Goal: Use online tool/utility: Utilize a website feature to perform a specific function

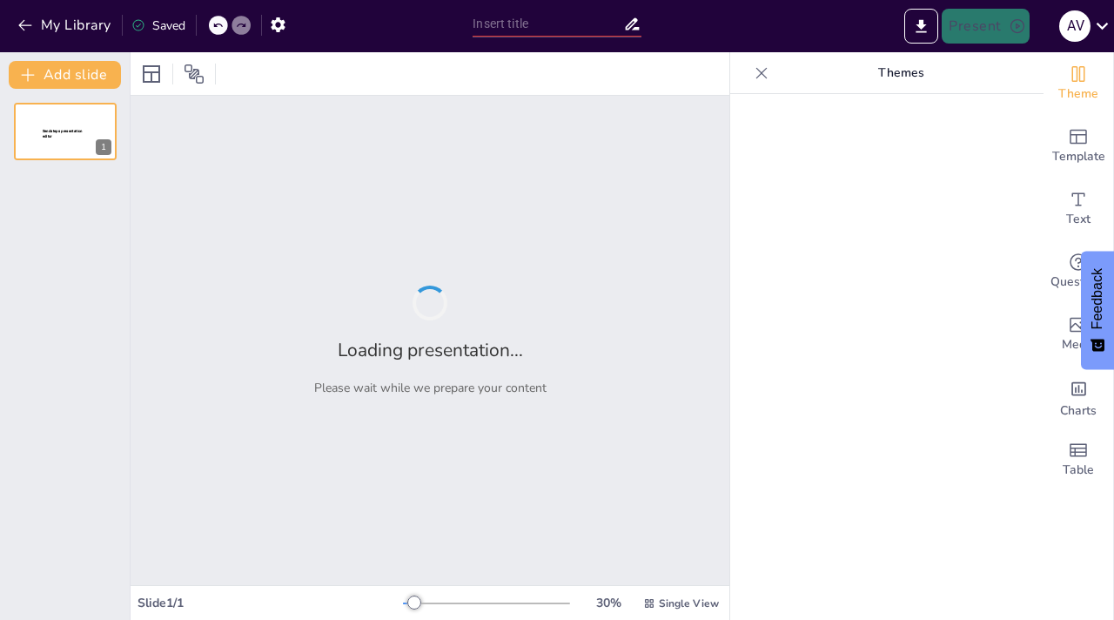
type input "Rediseño de identidad visual y plantillas para redes sociales de Mueble Mágico"
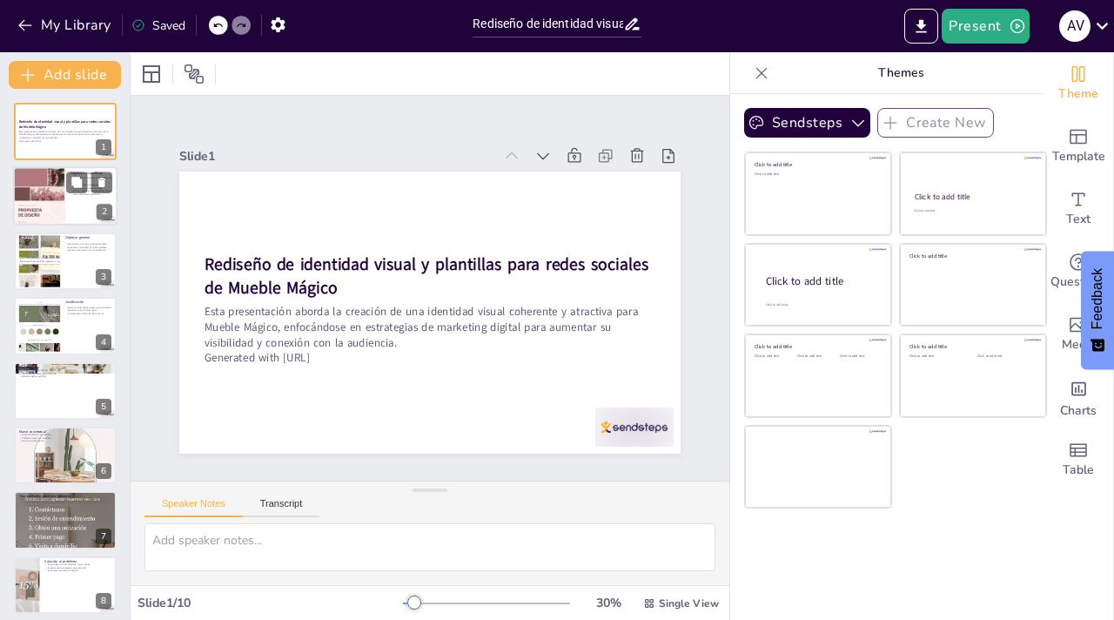
click at [51, 198] on div at bounding box center [39, 196] width 52 height 74
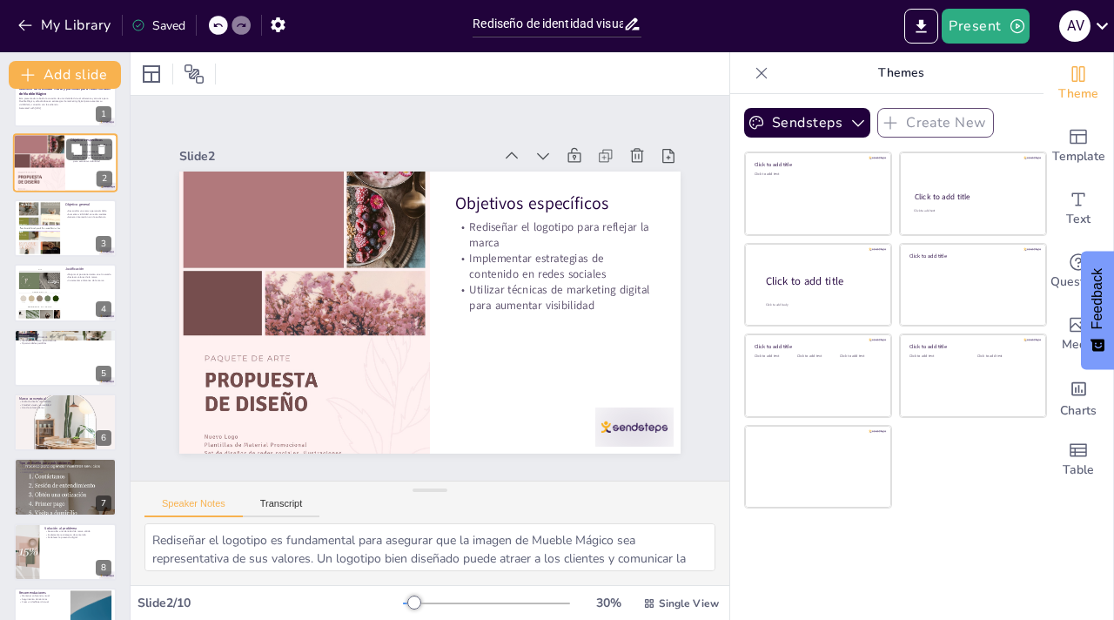
scroll to position [35, 0]
click at [47, 212] on div at bounding box center [38, 225] width 70 height 53
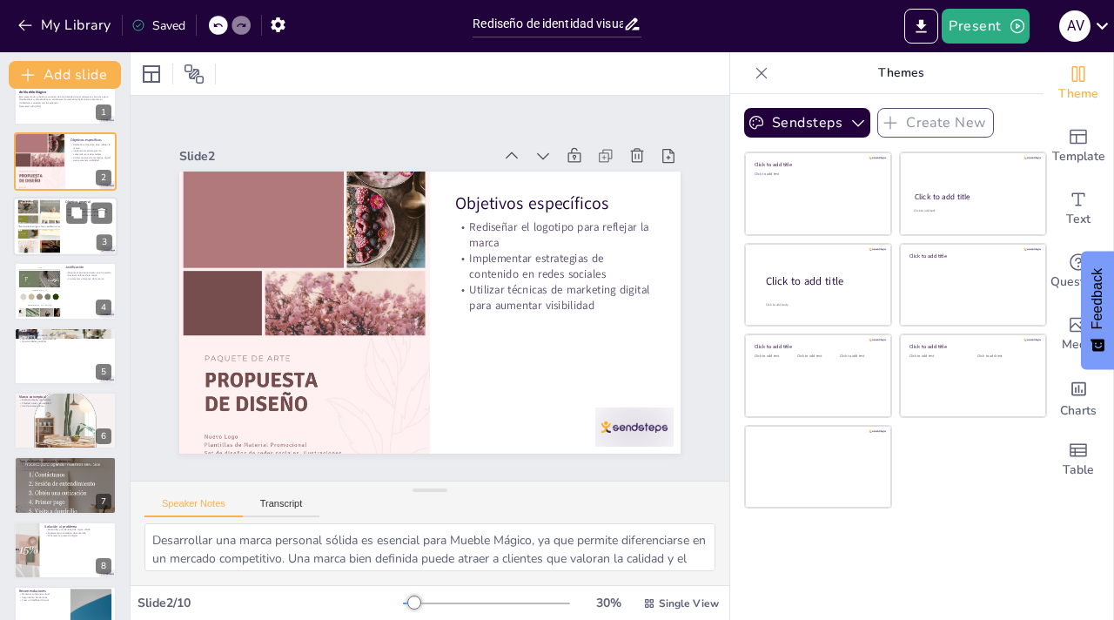
scroll to position [0, 0]
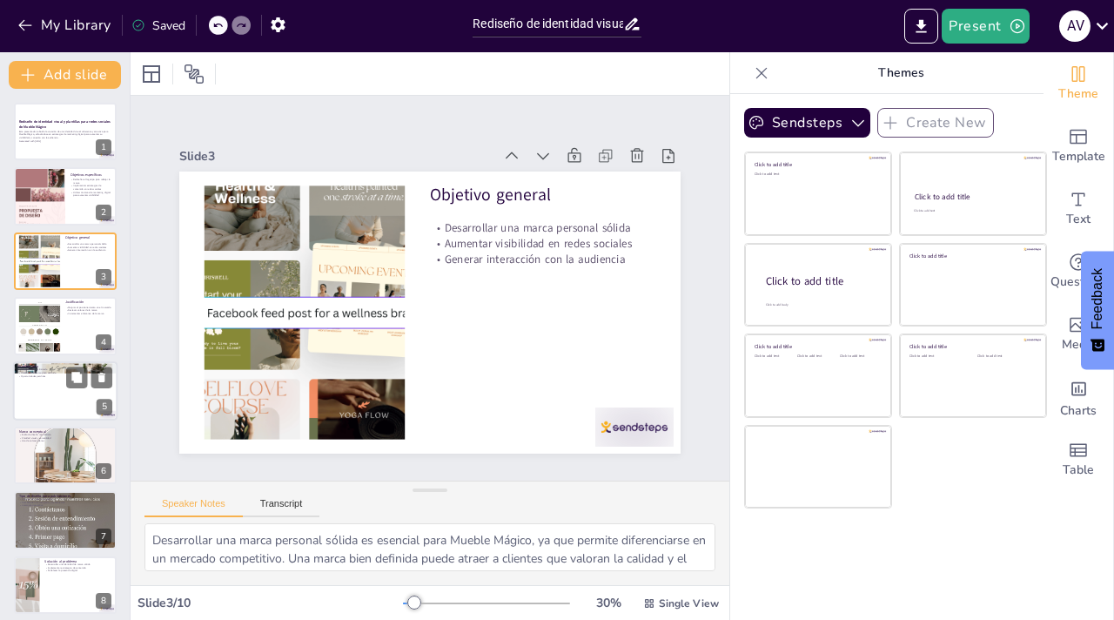
click at [51, 362] on div "Problemática Presencia digital limitada Identidad de marca poco definida Oportu…" at bounding box center [65, 390] width 104 height 59
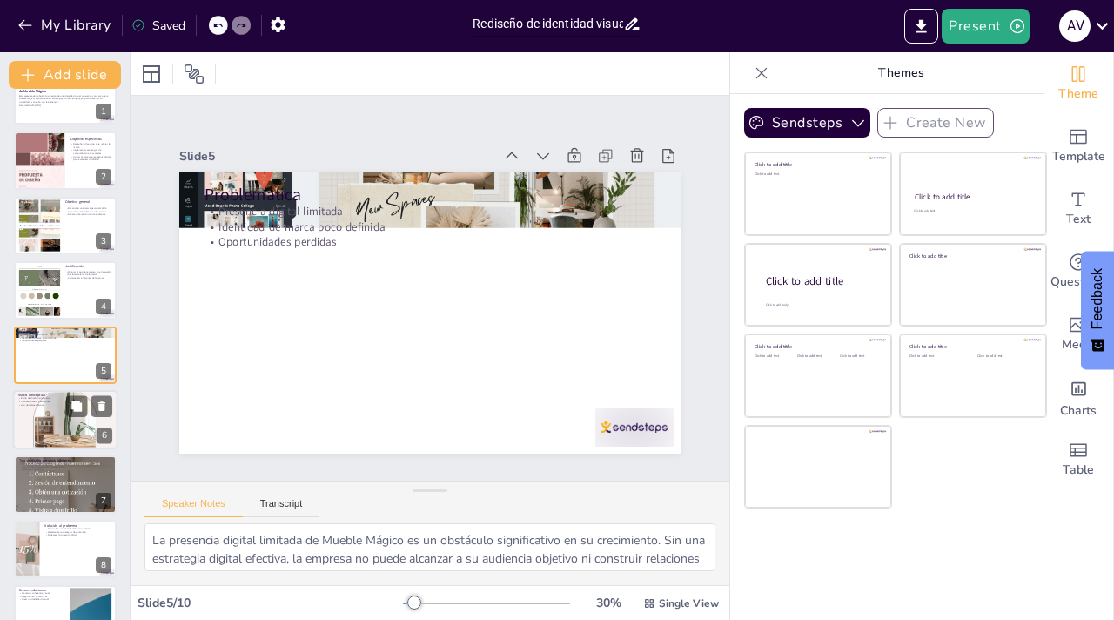
click at [51, 439] on div at bounding box center [65, 419] width 104 height 186
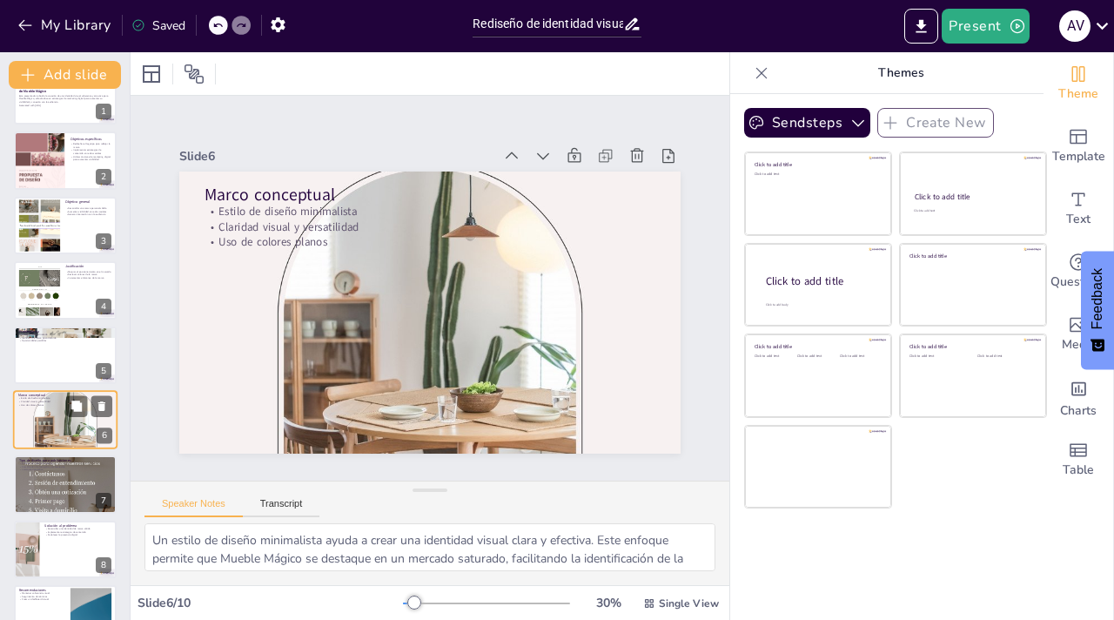
scroll to position [101, 0]
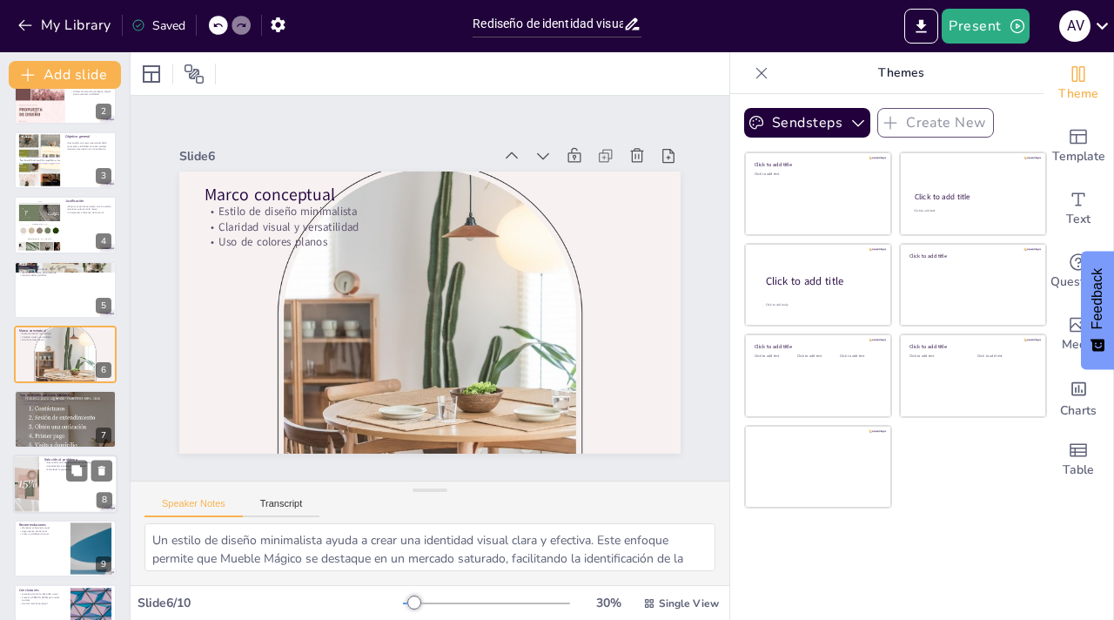
click at [57, 492] on div at bounding box center [65, 483] width 104 height 59
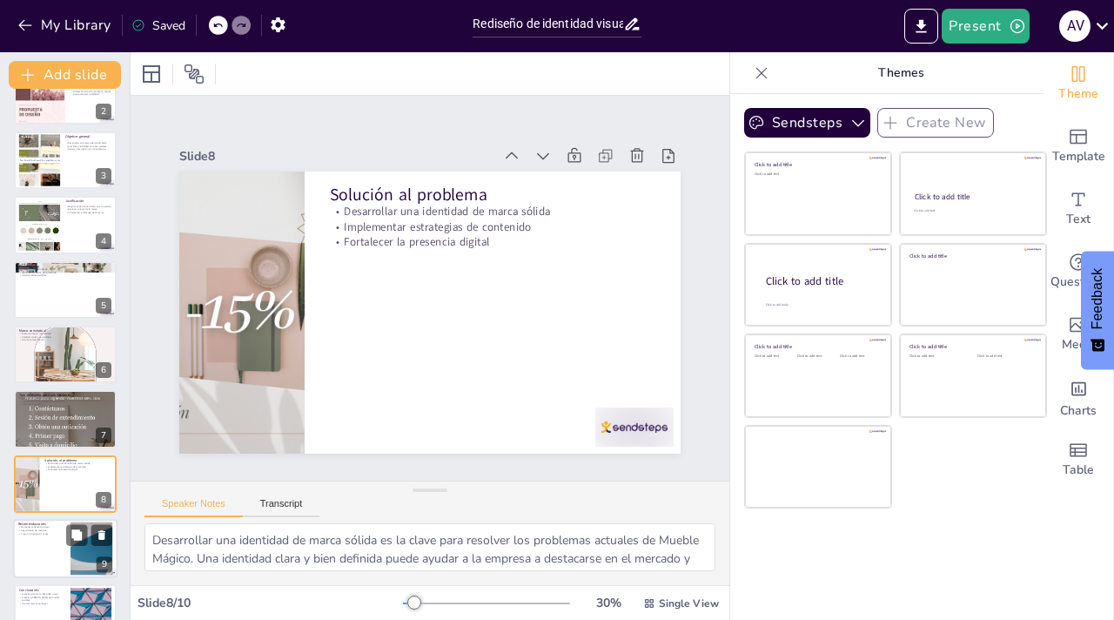
scroll to position [137, 0]
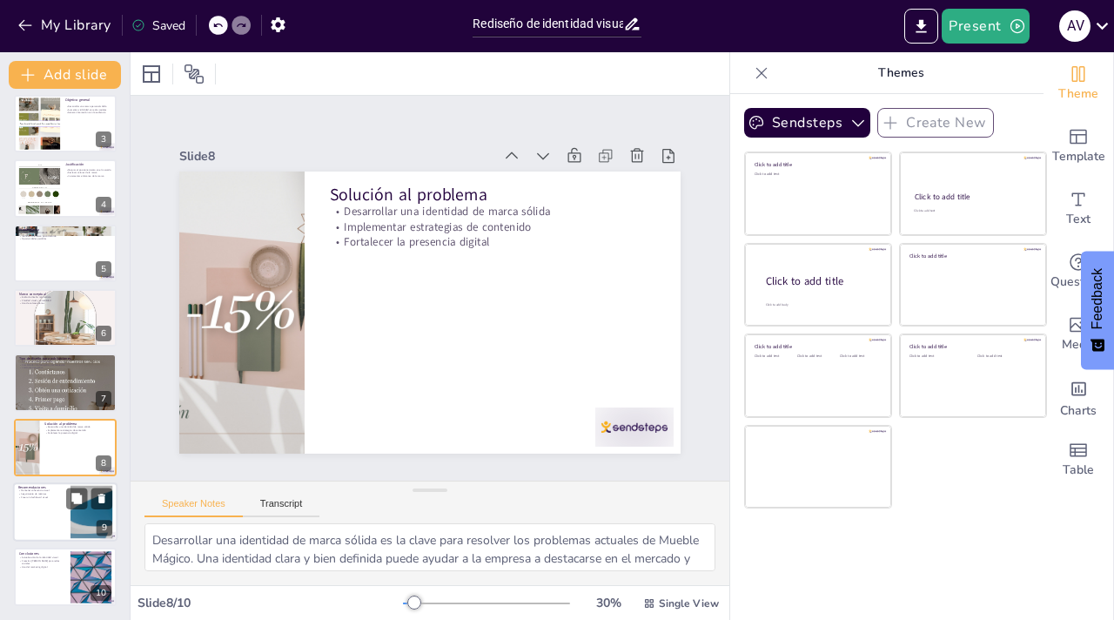
click at [50, 516] on div at bounding box center [65, 511] width 104 height 59
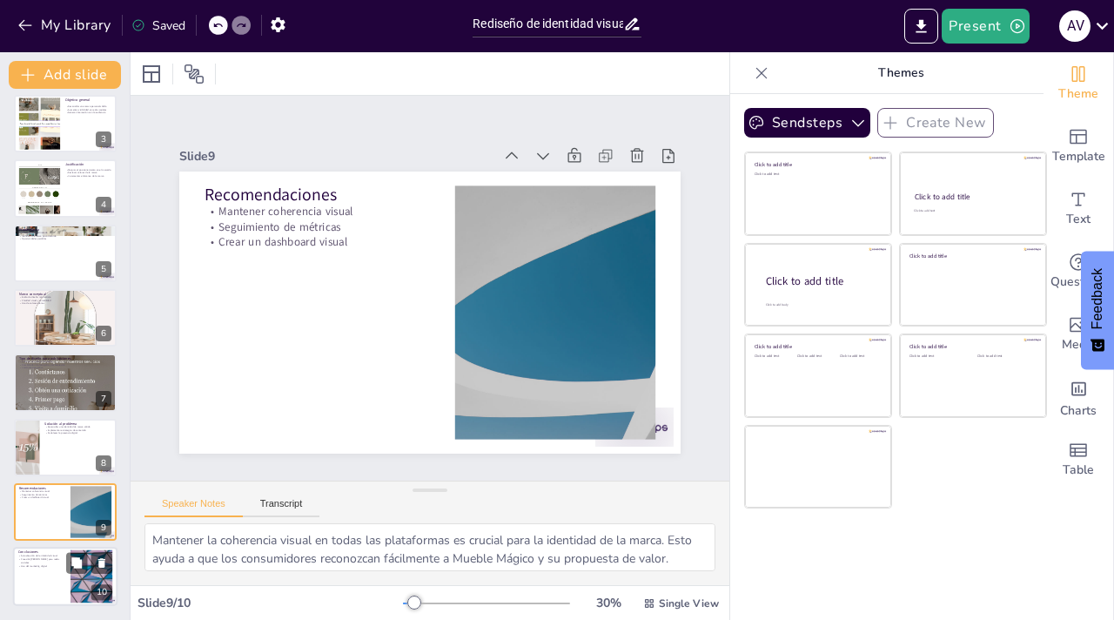
click at [46, 585] on div at bounding box center [65, 576] width 104 height 59
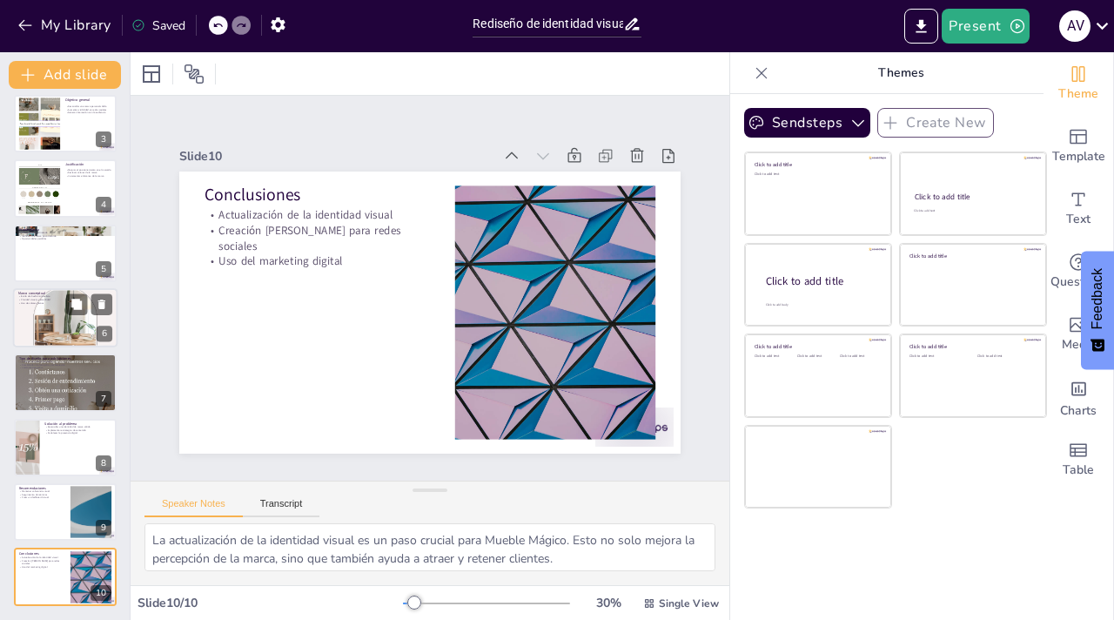
click at [50, 343] on div at bounding box center [65, 317] width 104 height 186
type textarea "Un estilo de diseño minimalista ayuda a crear una identidad visual clara y efec…"
